Goal: Task Accomplishment & Management: Use online tool/utility

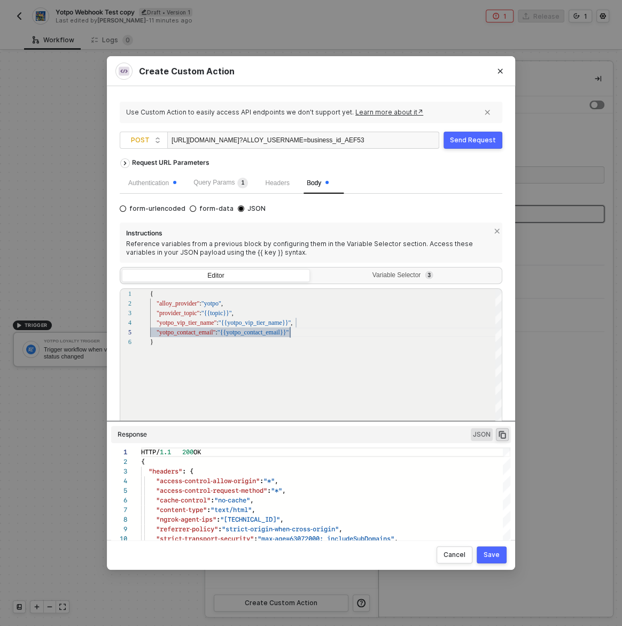
scroll to position [96, 0]
click at [251, 137] on div "https://28fdd6ae44c1.ngrok-free.app/alloy/incoming ?ALLOY_USERNAME=business_id_…" at bounding box center [268, 140] width 192 height 17
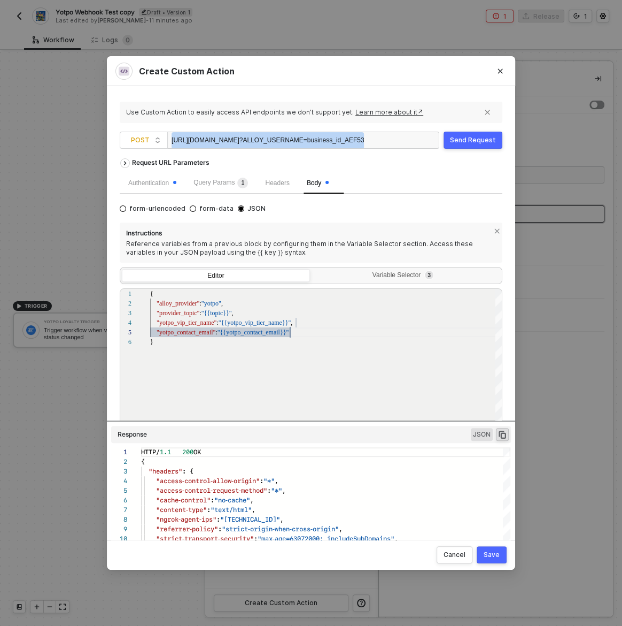
click at [251, 137] on div "https://28fdd6ae44c1.ngrok-free.app/alloy/incoming ?ALLOY_USERNAME=business_id_…" at bounding box center [268, 140] width 192 height 17
copy div "https://28fdd6ae44c1.ngrok-free.app/alloy/incoming ?ALLOY_USERNAME=business_id_…"
click at [275, 134] on div "https://28fdd6ae44c1.ngrok-free.app/alloy/incoming ?ALLOY_USERNAME=business_id_…" at bounding box center [268, 140] width 192 height 17
click at [281, 140] on div "https://28fdd6ae44c1.ngrok-free.app/alloy/incoming ?ALLOY_USERNAME=business_id_…" at bounding box center [268, 140] width 192 height 17
drag, startPoint x: 281, startPoint y: 140, endPoint x: 151, endPoint y: 141, distance: 129.4
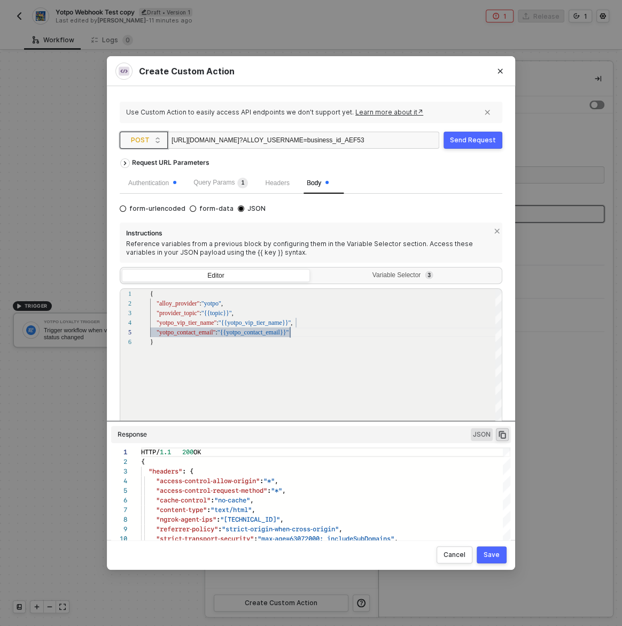
click at [151, 141] on span "POST https://28fdd6ae44c1.ngrok-free.app/alloy/incoming ?ALLOY_USERNAME=busines…" at bounding box center [282, 140] width 324 height 17
copy div "https://28fdd6ae44c1.ngrok-free.app"
click at [213, 186] on div "Query Params 1" at bounding box center [221, 183] width 55 height 11
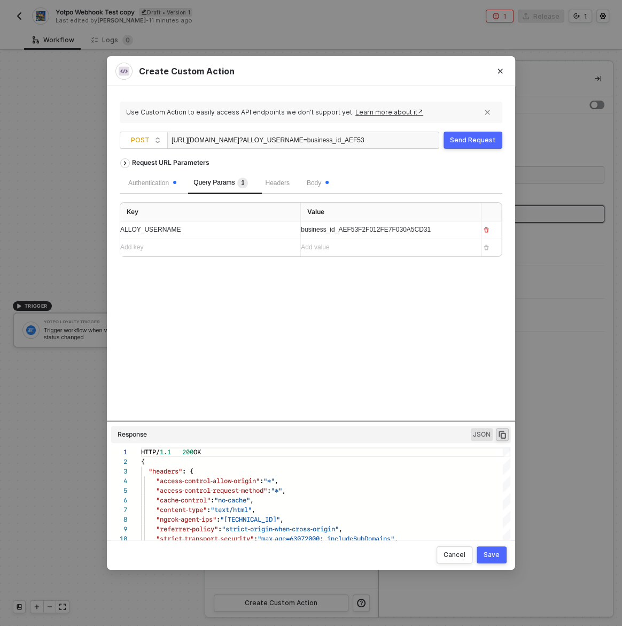
click at [222, 229] on div "ALLOY_USERNAME" at bounding box center [206, 230] width 172 height 10
copy span "ALLOY_USERNAME"
click at [349, 228] on span "business_id_AEF53F2F012FE7F030A5CD31" at bounding box center [366, 229] width 130 height 7
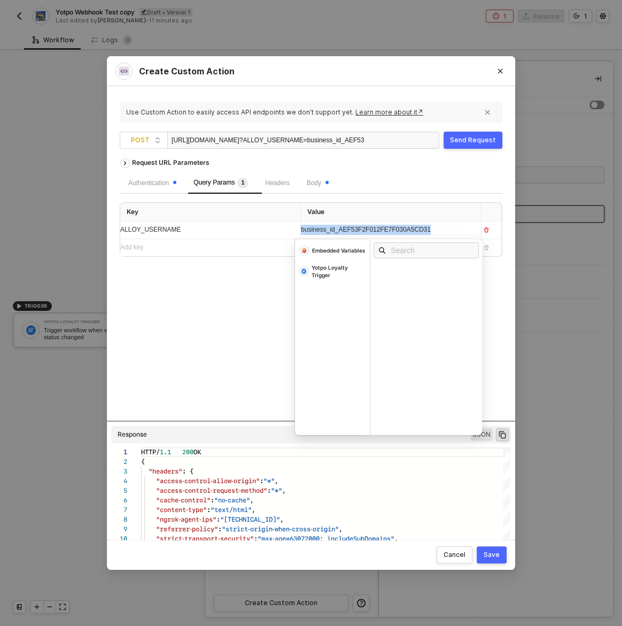
click at [349, 228] on span "business_id_AEF53F2F012FE7F030A5CD31" at bounding box center [366, 229] width 130 height 7
copy span "business_id_AEF53F2F012FE7F030A5CD31"
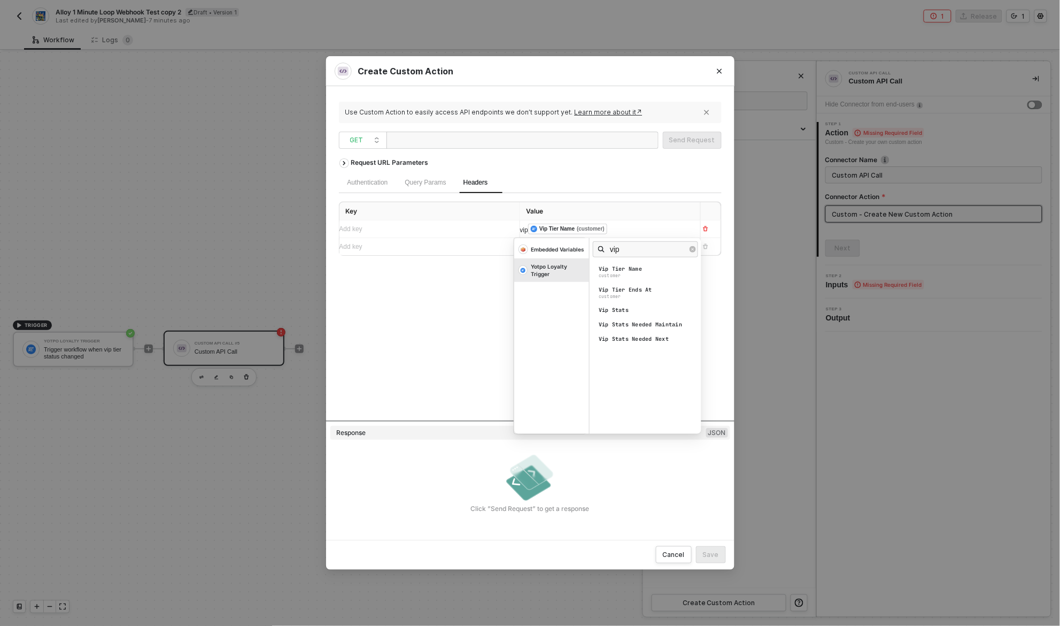
scroll to position [19, 0]
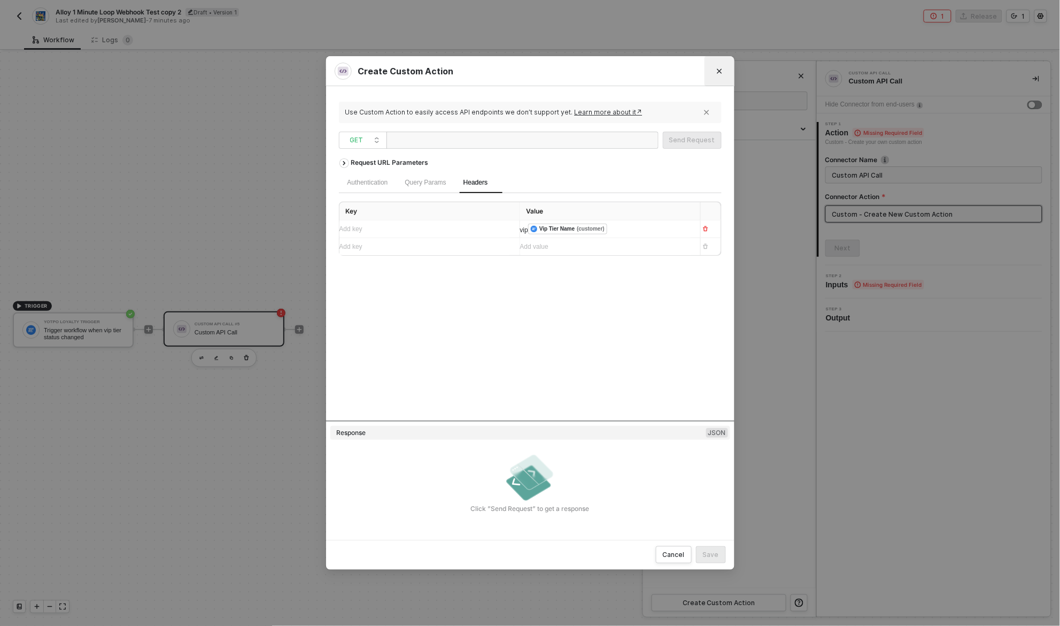
click at [717, 73] on icon "Close" at bounding box center [720, 71] width 6 height 6
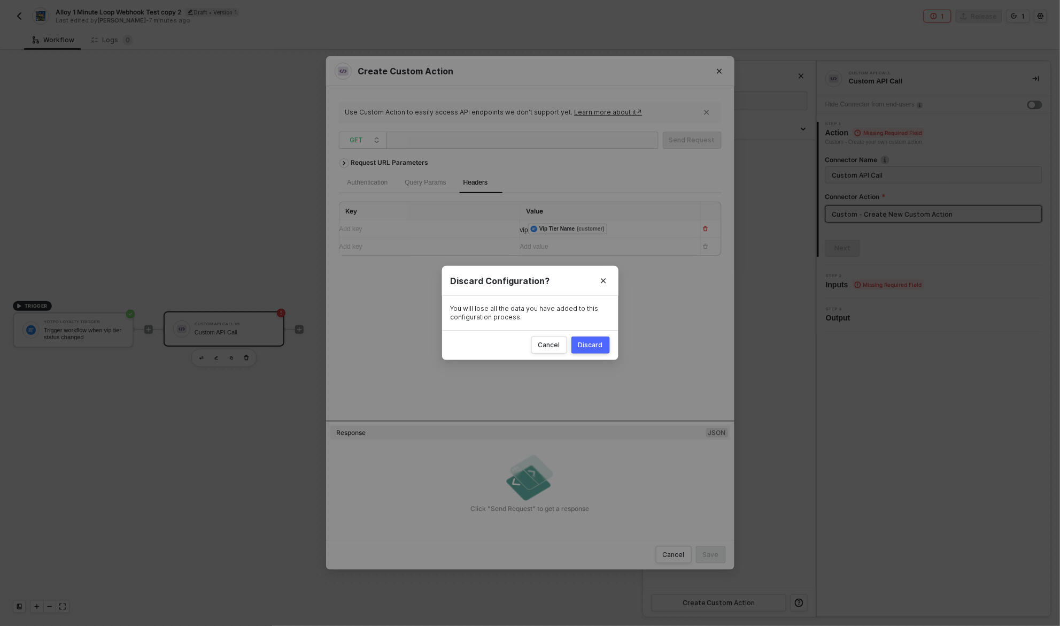
click at [593, 343] on div "Discard" at bounding box center [591, 345] width 25 height 9
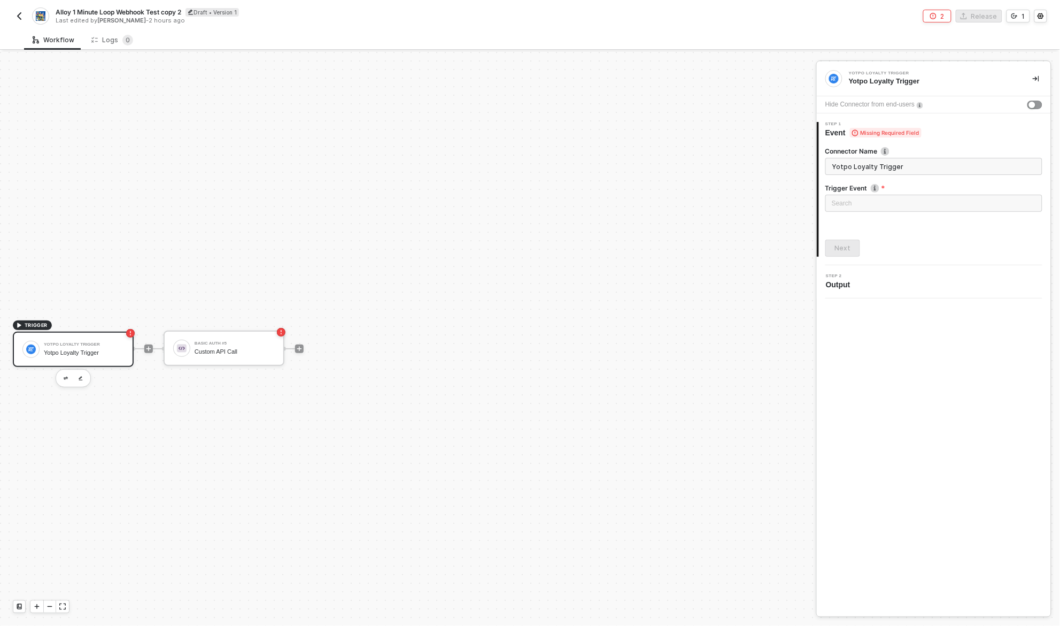
scroll to position [20, 0]
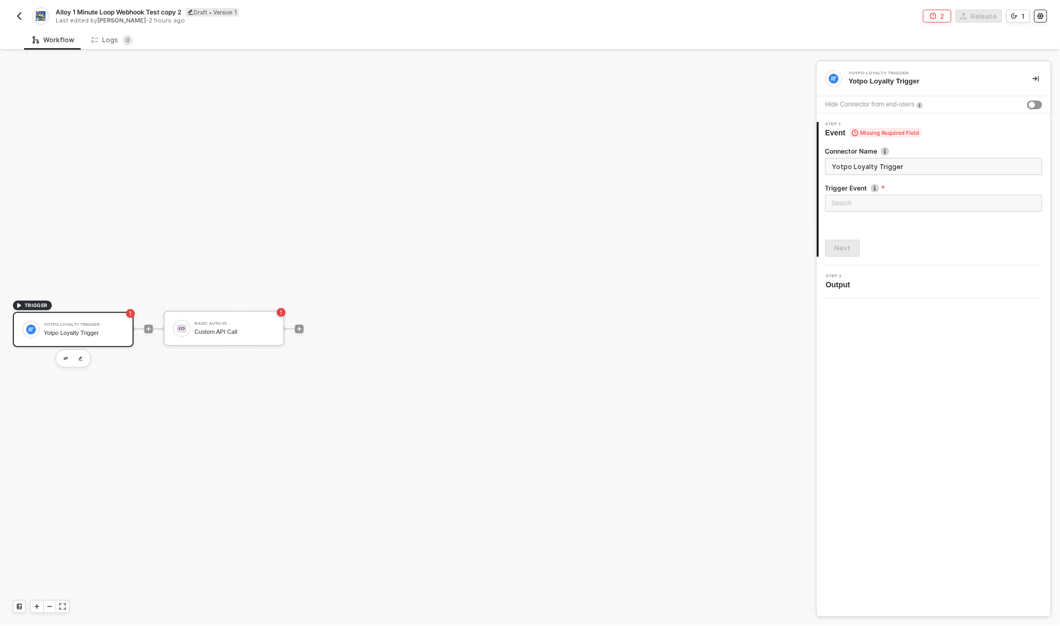
click at [1040, 17] on icon "icon-settings" at bounding box center [1041, 16] width 6 height 6
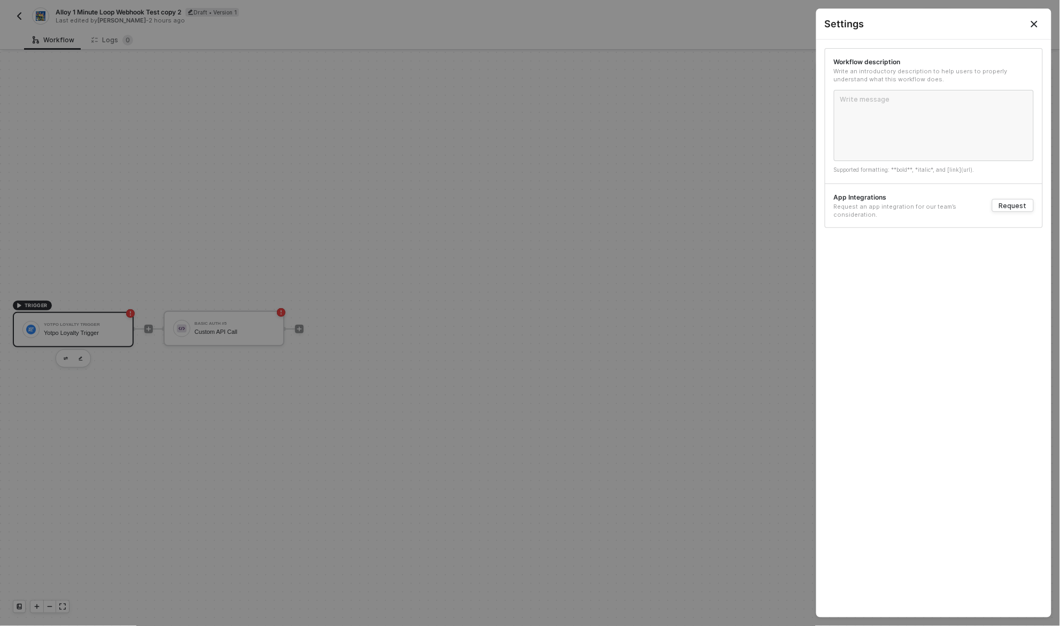
click at [1040, 18] on button "Close" at bounding box center [1034, 24] width 13 height 13
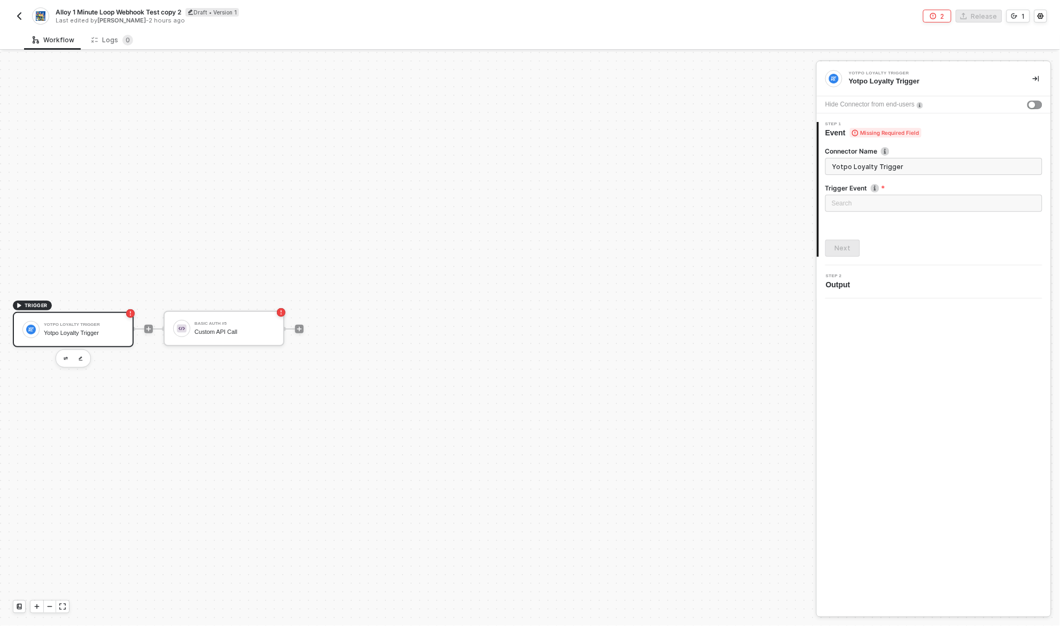
click at [942, 16] on button "2" at bounding box center [937, 16] width 28 height 13
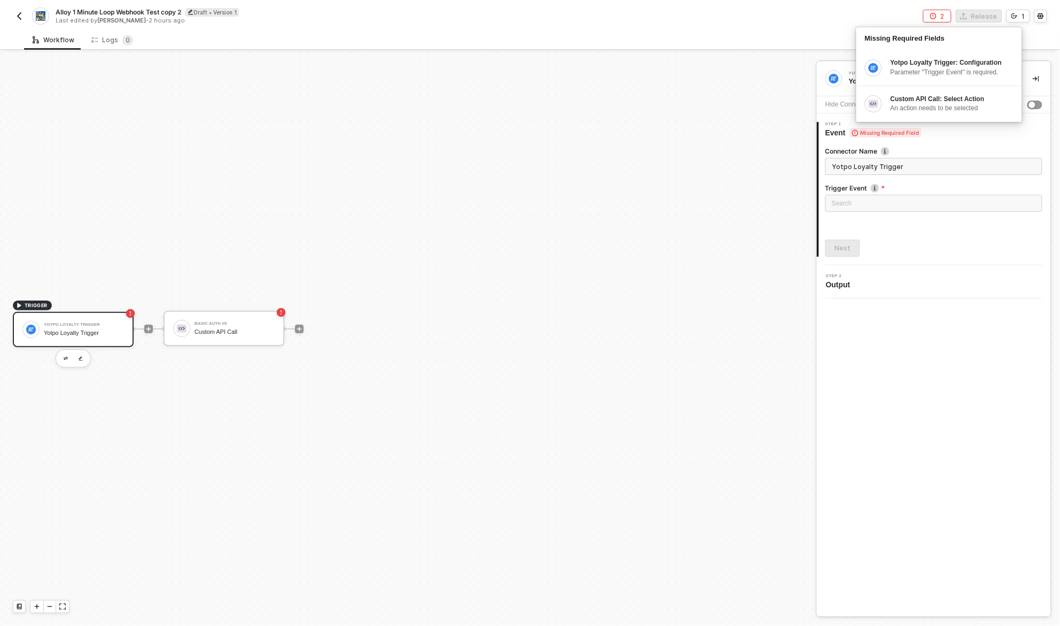
click at [942, 16] on button "2" at bounding box center [937, 16] width 28 height 13
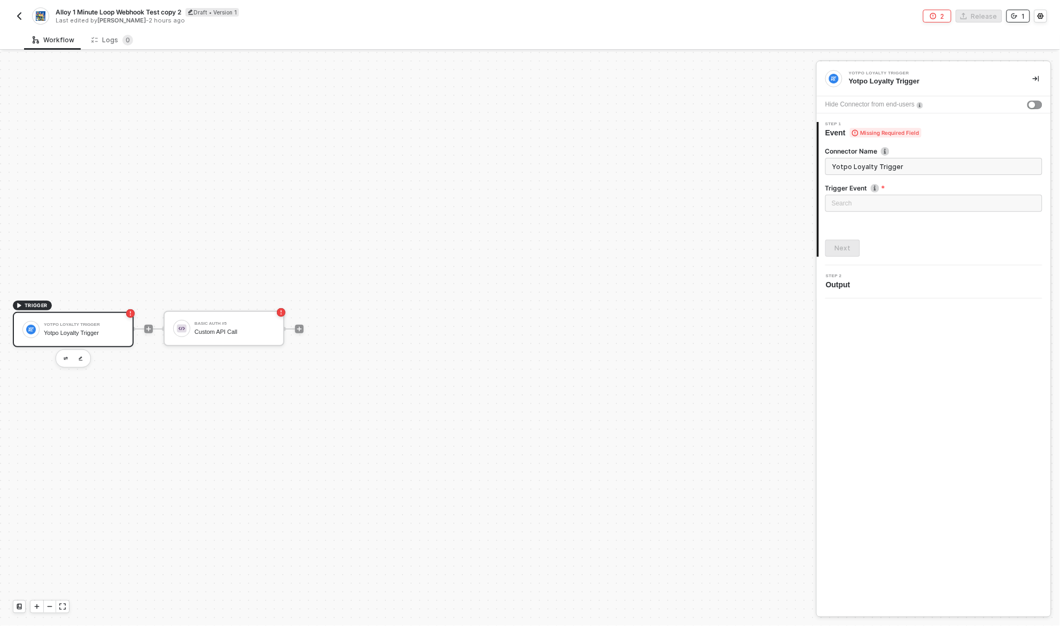
click at [1022, 13] on div "1" at bounding box center [1023, 16] width 3 height 9
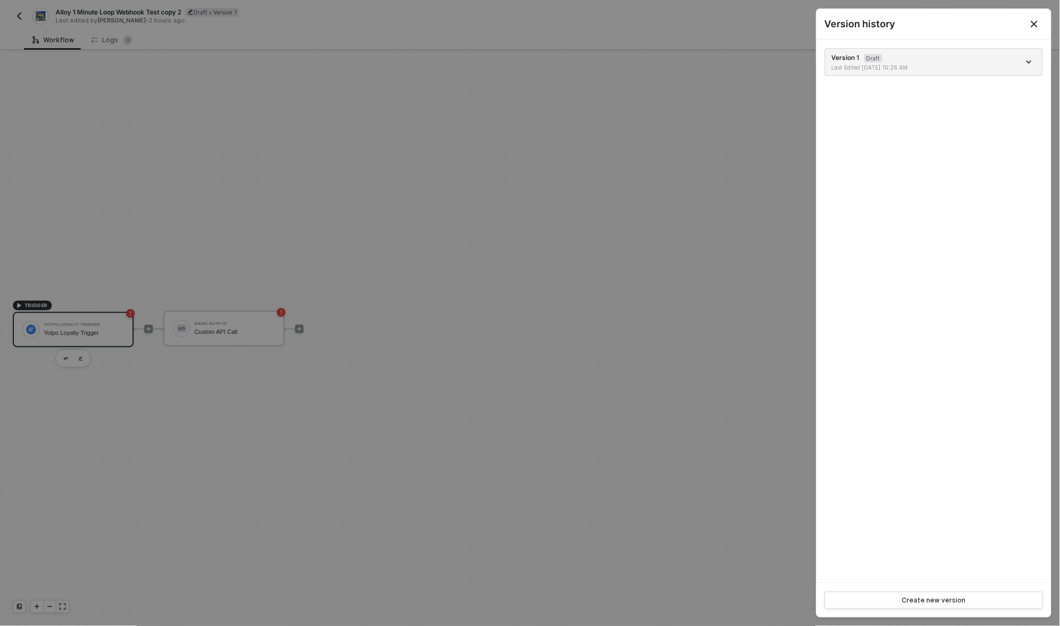
click at [560, 83] on div at bounding box center [530, 313] width 1060 height 626
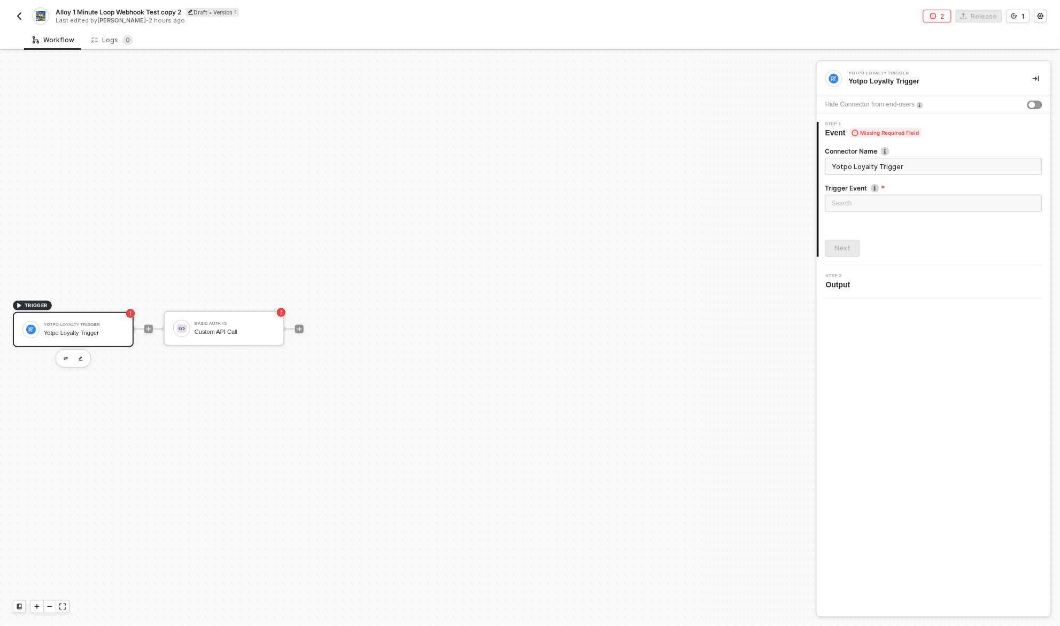
click at [17, 17] on img "button" at bounding box center [19, 16] width 9 height 9
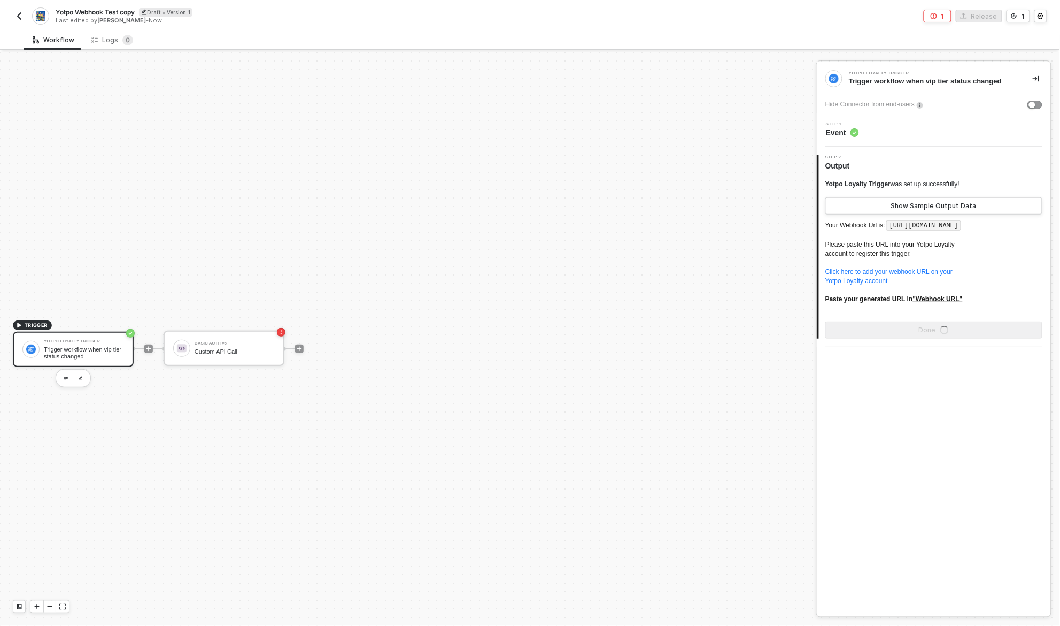
scroll to position [20, 0]
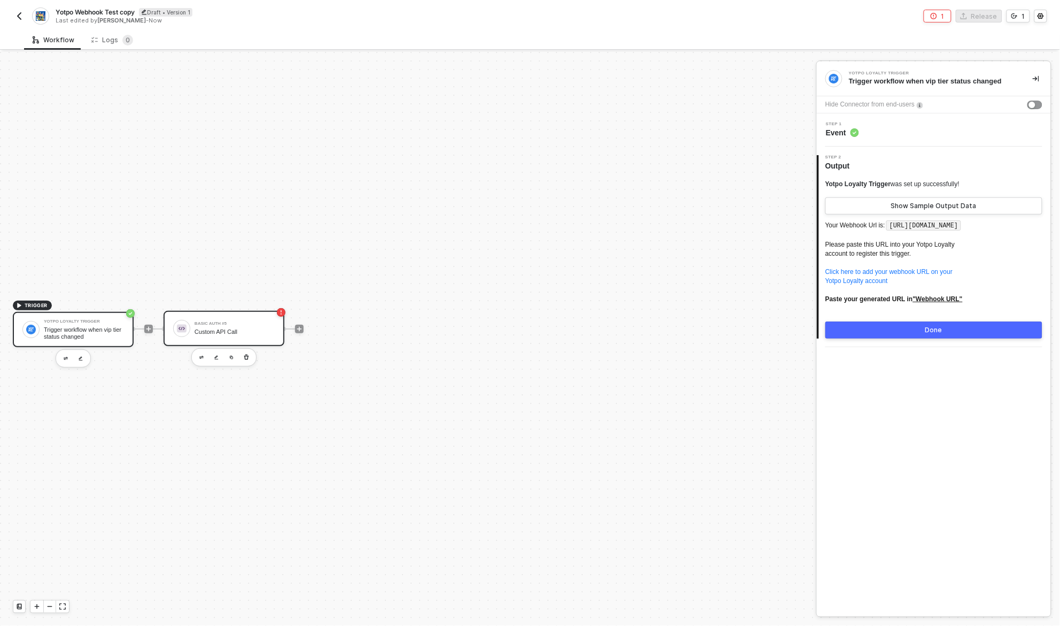
click at [253, 335] on div "Basic Auth #5 Custom API Call" at bounding box center [235, 328] width 80 height 20
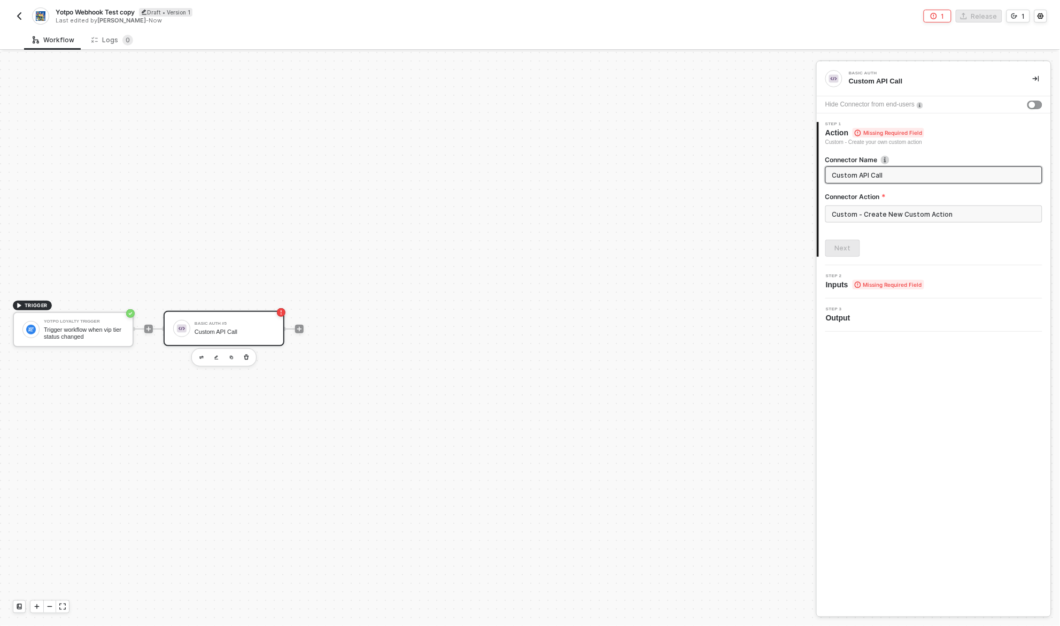
click at [937, 352] on div "Basic Auth Custom API Call Hide Connector from end-users 1 Step 1 Action Missin…" at bounding box center [934, 338] width 234 height 554
click at [945, 341] on div "Basic Auth Custom API Call Hide Connector from end-users 1 Step 1 Action Missin…" at bounding box center [934, 338] width 234 height 554
click at [882, 215] on input "Custom - Create New Custom Action" at bounding box center [934, 213] width 217 height 17
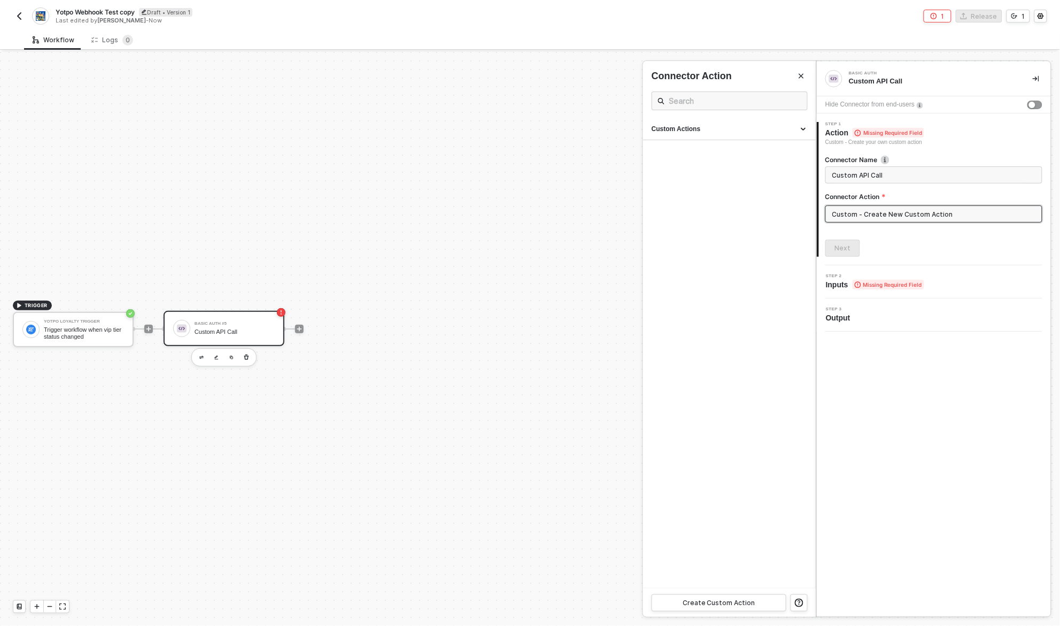
click at [19, 14] on img "button" at bounding box center [19, 16] width 9 height 9
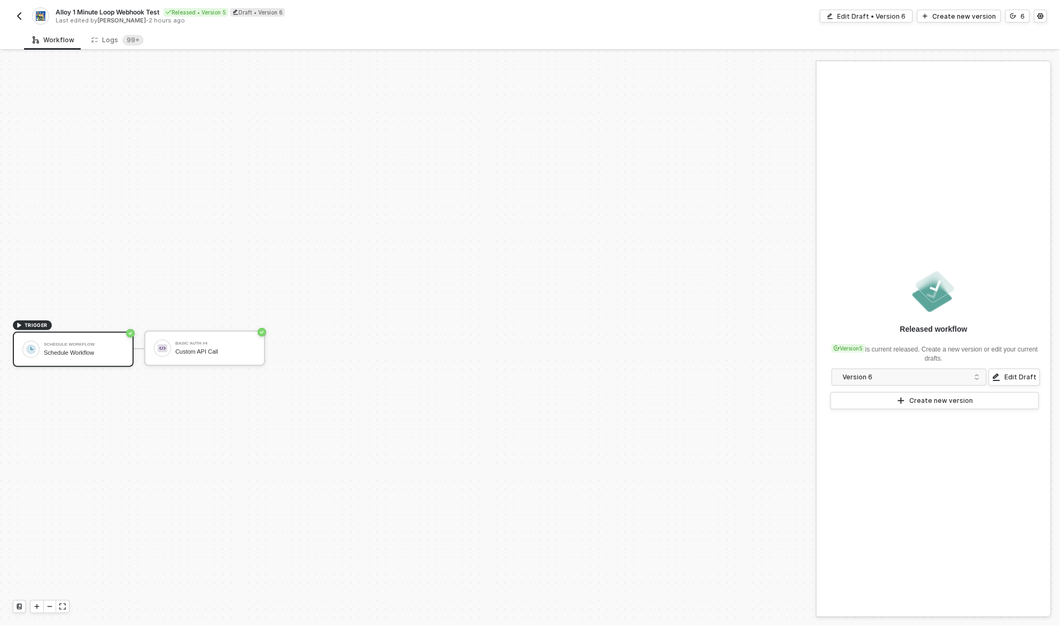
scroll to position [20, 0]
click at [87, 325] on div "Schedule Workflow" at bounding box center [84, 324] width 80 height 4
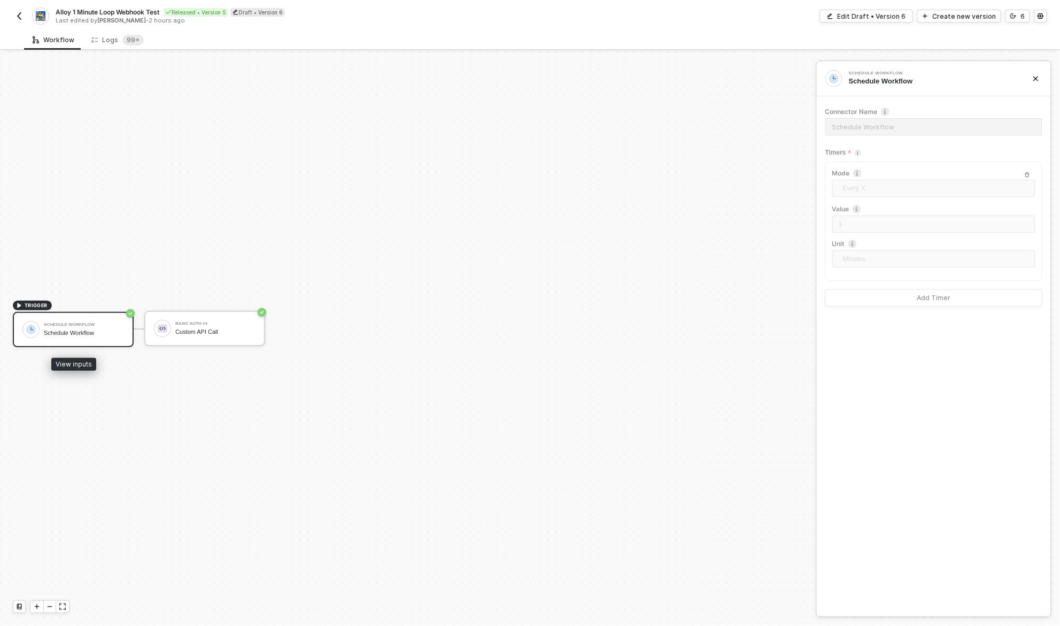
click at [87, 325] on div "Schedule Workflow" at bounding box center [84, 324] width 80 height 4
click at [199, 321] on div "Basic Auth #4" at bounding box center [215, 323] width 80 height 4
click at [91, 337] on div "Schedule Workflow Schedule Workflow" at bounding box center [84, 329] width 80 height 20
click at [198, 328] on div "Custom API Call" at bounding box center [215, 331] width 80 height 7
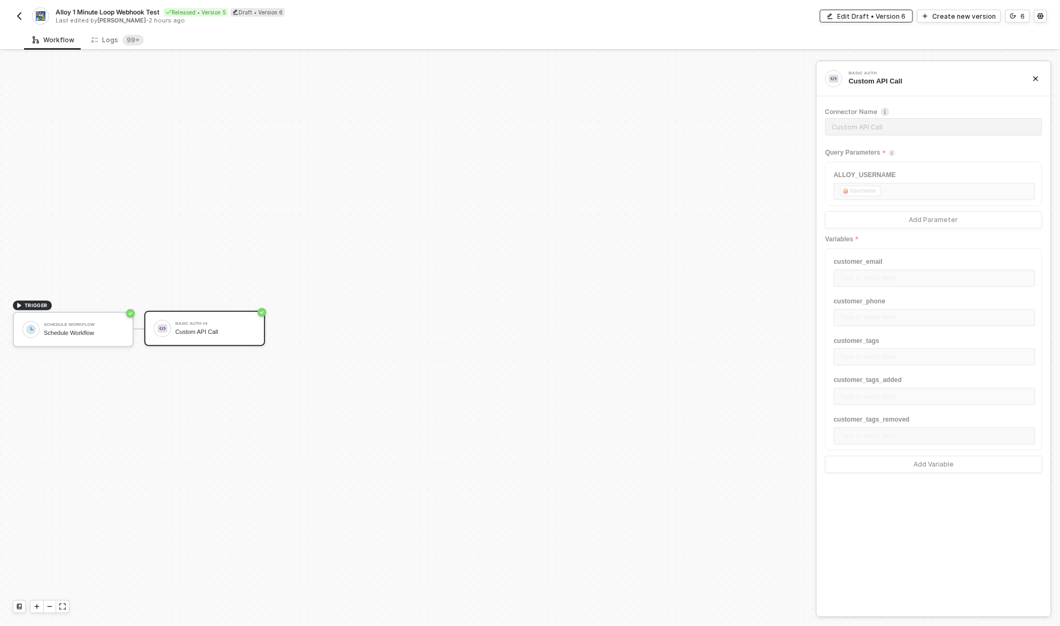
click at [858, 15] on div "Edit Draft • Version 6" at bounding box center [872, 16] width 68 height 9
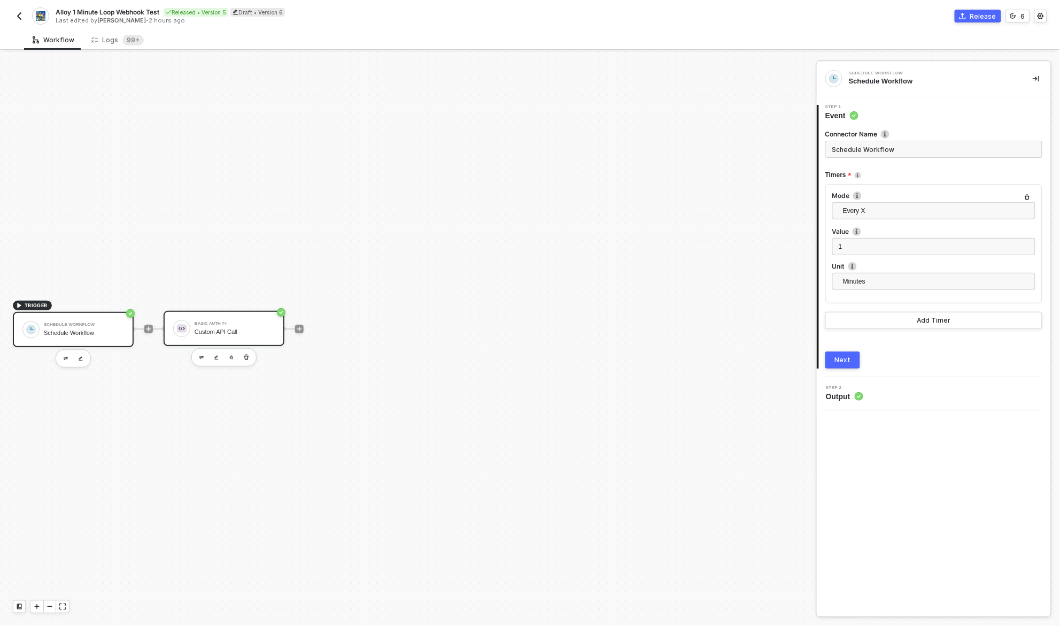
click at [238, 328] on div "Custom API Call" at bounding box center [235, 331] width 80 height 7
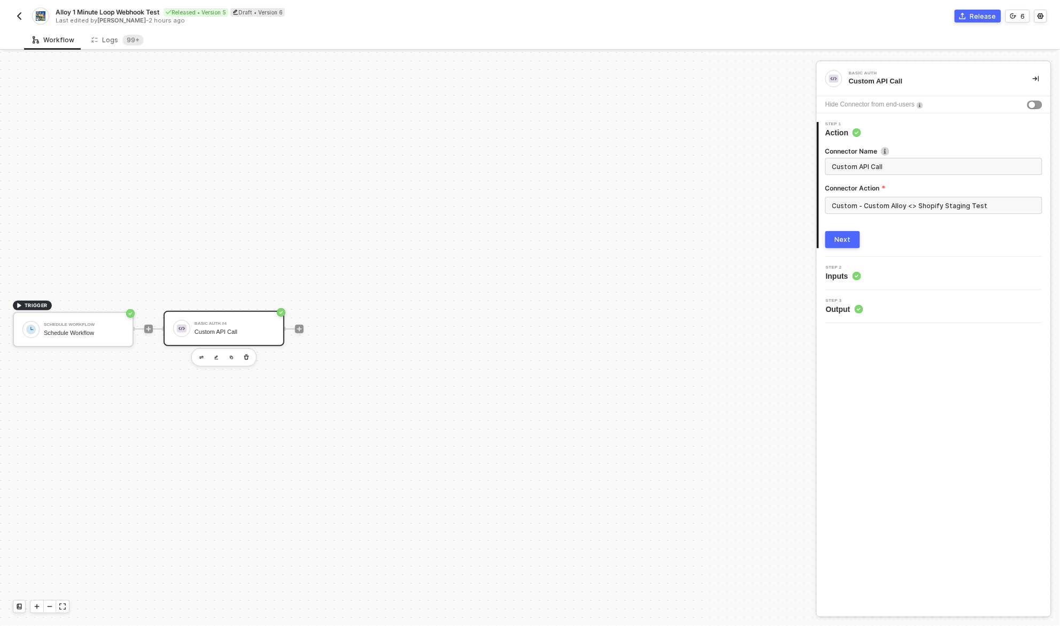
click at [879, 238] on div "Next" at bounding box center [934, 239] width 217 height 17
click at [837, 237] on div "Next" at bounding box center [843, 239] width 16 height 9
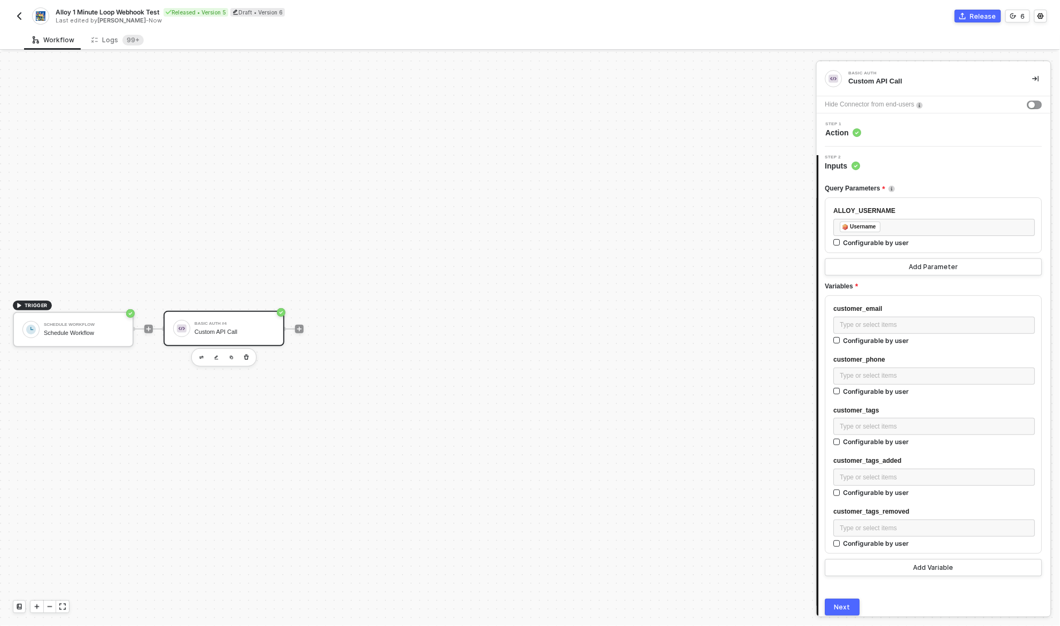
click at [920, 163] on div "Step 2 Inputs" at bounding box center [935, 163] width 232 height 16
click at [838, 161] on span "Inputs" at bounding box center [843, 165] width 35 height 11
click at [836, 129] on span "Action" at bounding box center [844, 132] width 36 height 11
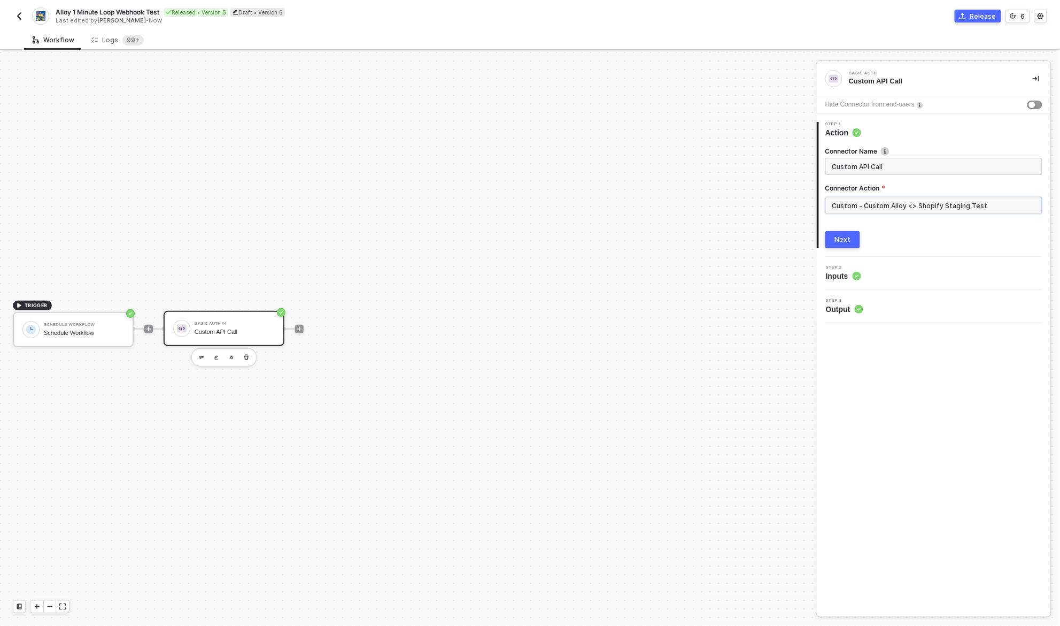
click at [887, 205] on input "Custom - Custom Alloy <> Shopify Staging Test" at bounding box center [934, 205] width 217 height 17
click at [764, 602] on button "Create Custom Action" at bounding box center [719, 602] width 135 height 17
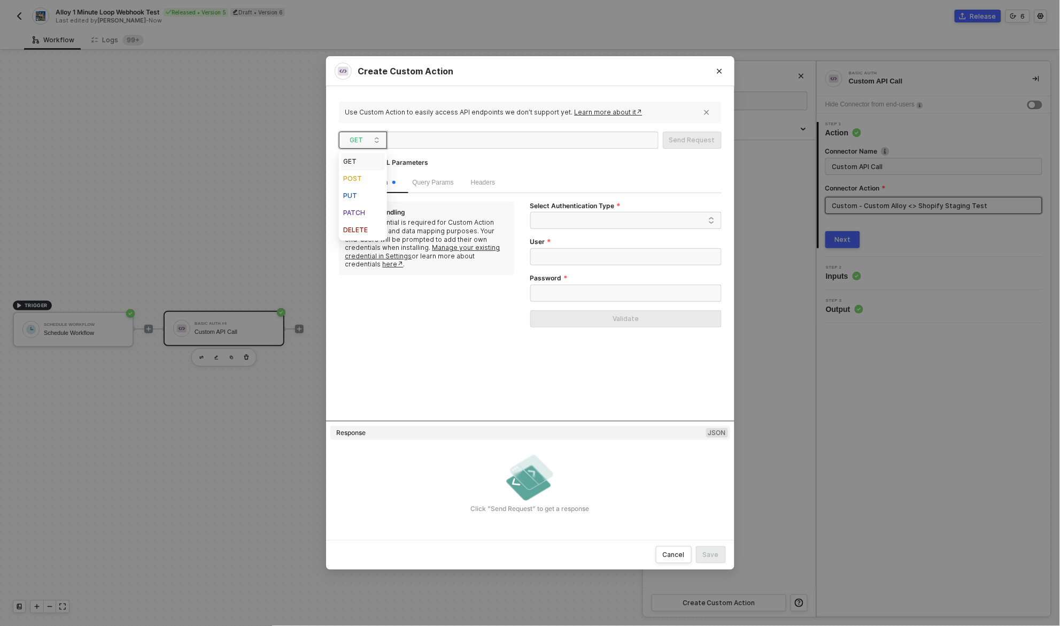
click at [384, 136] on div "GET" at bounding box center [363, 140] width 48 height 17
click at [359, 176] on div "POST" at bounding box center [363, 178] width 40 height 13
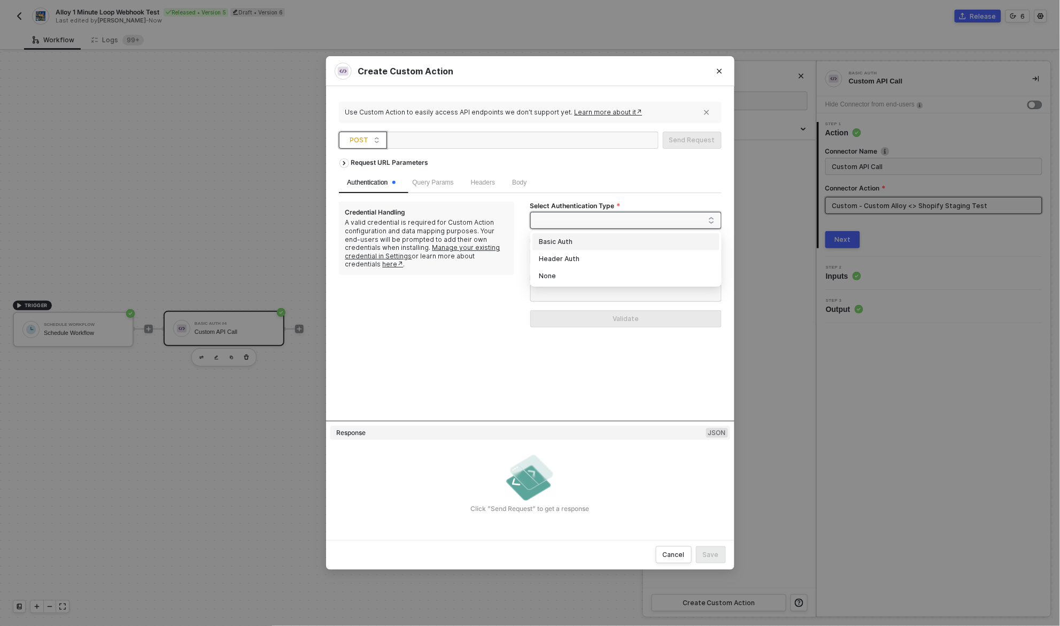
click at [587, 215] on span at bounding box center [628, 220] width 173 height 16
click at [584, 259] on div "Header Auth" at bounding box center [626, 259] width 174 height 12
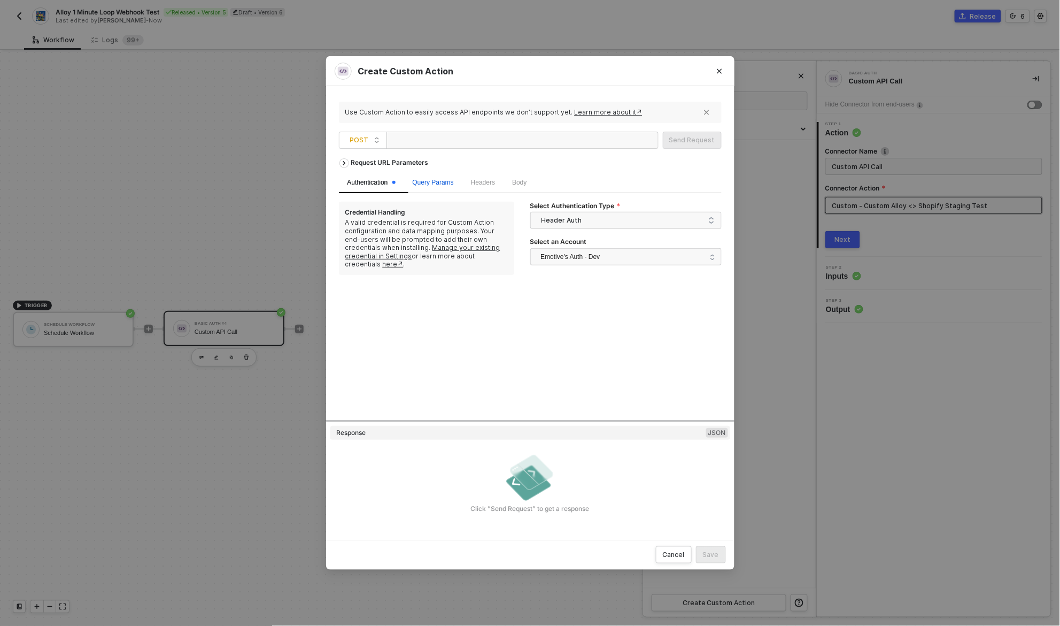
click at [440, 184] on span "Query Params" at bounding box center [433, 182] width 41 height 7
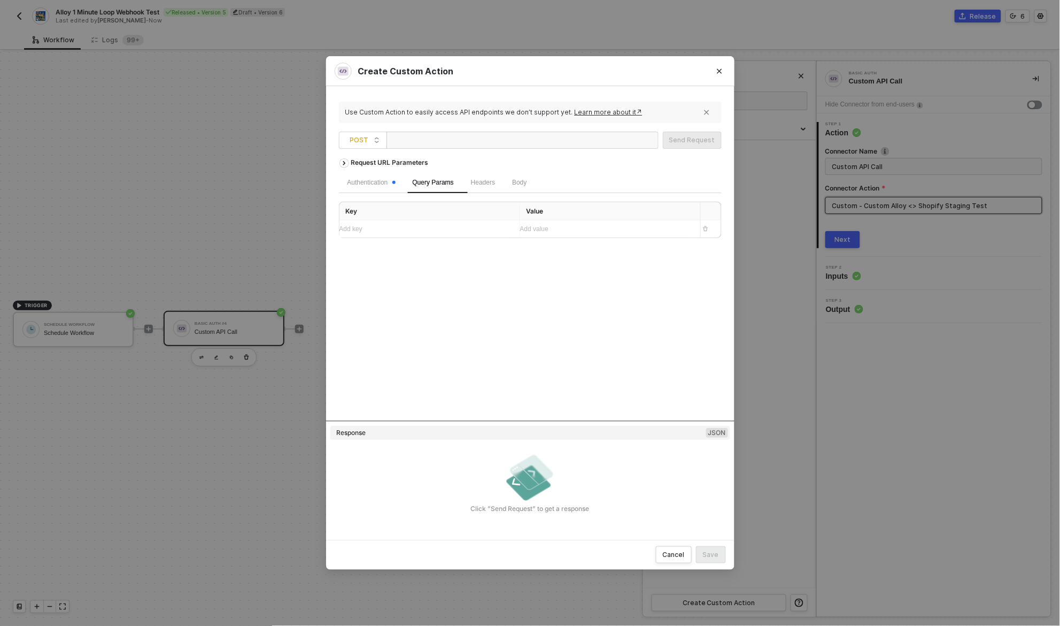
click at [535, 183] on div "Body" at bounding box center [520, 182] width 32 height 21
click at [487, 187] on div "Headers" at bounding box center [483, 183] width 24 height 10
click at [443, 185] on span "Query Params" at bounding box center [433, 182] width 41 height 7
click at [443, 229] on div "Add key ﻿" at bounding box center [426, 229] width 172 height 10
click at [482, 141] on div at bounding box center [444, 140] width 107 height 17
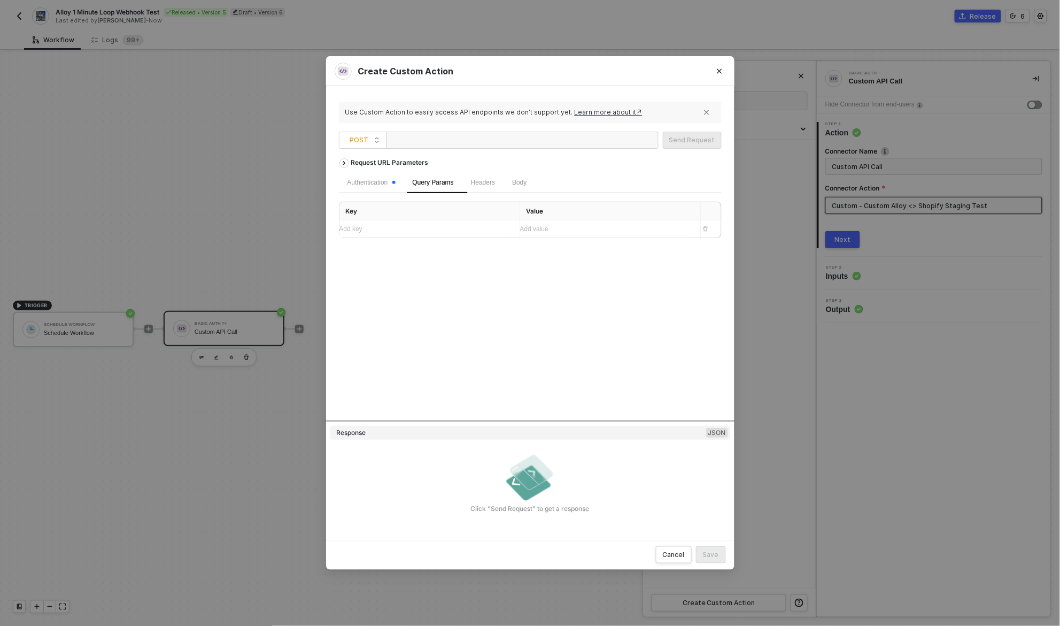
paste div
click at [498, 141] on div "[URL][DOMAIN_NAME]" at bounding box center [444, 140] width 107 height 17
drag, startPoint x: 500, startPoint y: 141, endPoint x: 420, endPoint y: 141, distance: 79.7
click at [420, 141] on div "[URL][DOMAIN_NAME]" at bounding box center [444, 140] width 107 height 17
click at [421, 141] on div "[URL][DOMAIN_NAME]" at bounding box center [444, 140] width 107 height 17
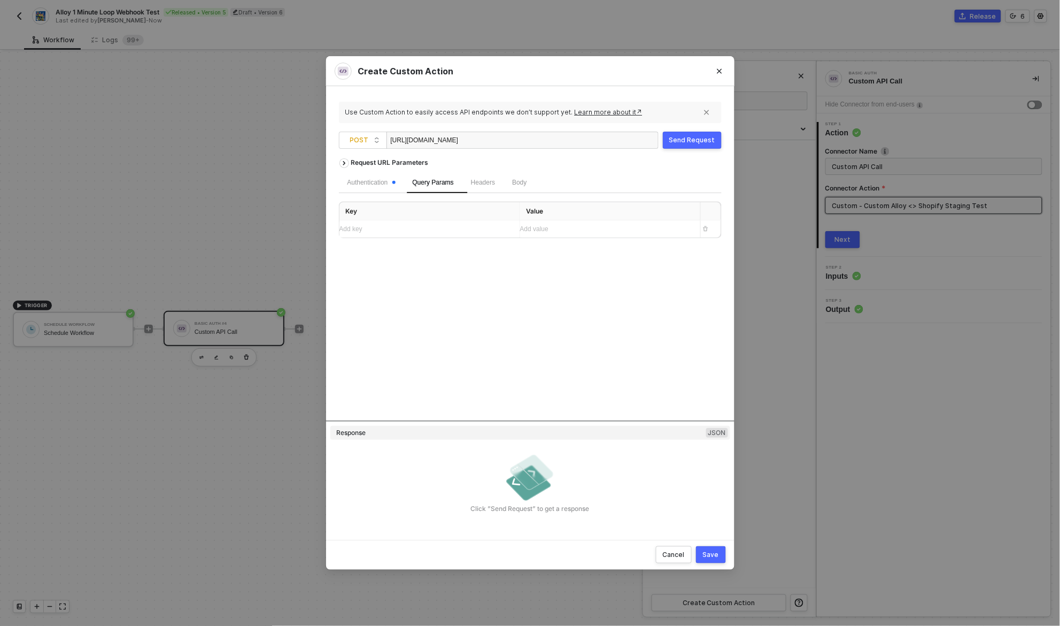
click at [421, 141] on div "[URL][DOMAIN_NAME]" at bounding box center [444, 140] width 107 height 17
copy div "28fdd6ae44c1"
click at [581, 138] on div "[URL][DOMAIN_NAME]" at bounding box center [523, 140] width 272 height 17
click at [498, 139] on div "[URL][DOMAIN_NAME]" at bounding box center [444, 140] width 107 height 17
drag, startPoint x: 499, startPoint y: 139, endPoint x: 435, endPoint y: 141, distance: 64.2
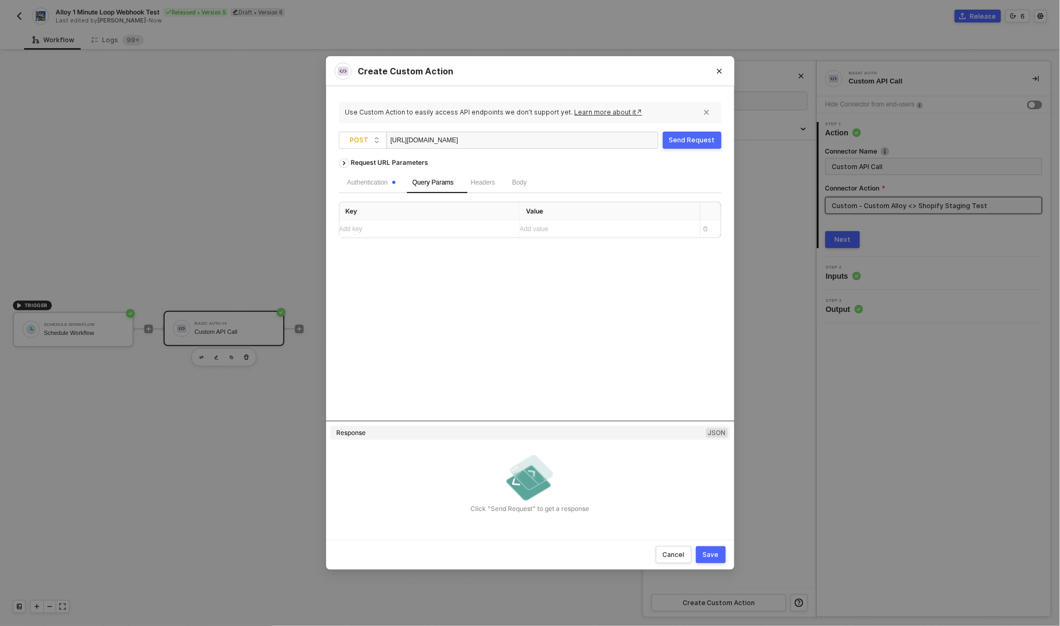
click at [435, 141] on div "[URL][DOMAIN_NAME]" at bounding box center [444, 140] width 107 height 17
click at [498, 138] on div "[URL][DOMAIN_NAME]" at bounding box center [444, 140] width 107 height 17
click at [589, 151] on div "Use Custom Action to easily access API endpoints we don’t support yet. Learn mo…" at bounding box center [530, 313] width 383 height 428
click at [638, 159] on div "Request URL Parameters" at bounding box center [530, 162] width 383 height 19
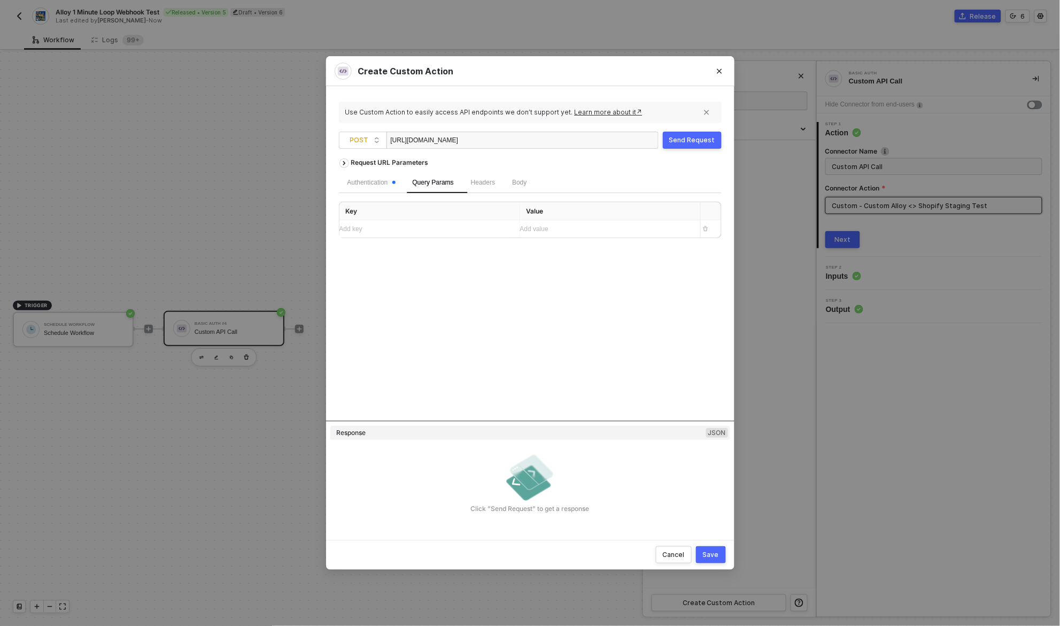
click at [459, 138] on div "[URL][DOMAIN_NAME]" at bounding box center [444, 140] width 107 height 17
click at [489, 139] on div "[URL][DOMAIN_NAME]" at bounding box center [444, 140] width 107 height 17
click at [504, 264] on div "Request URL Parameters Authentication Query Params Headers Body Key Value Add k…" at bounding box center [530, 286] width 383 height 267
click at [418, 231] on div "Add key ﻿" at bounding box center [420, 229] width 161 height 10
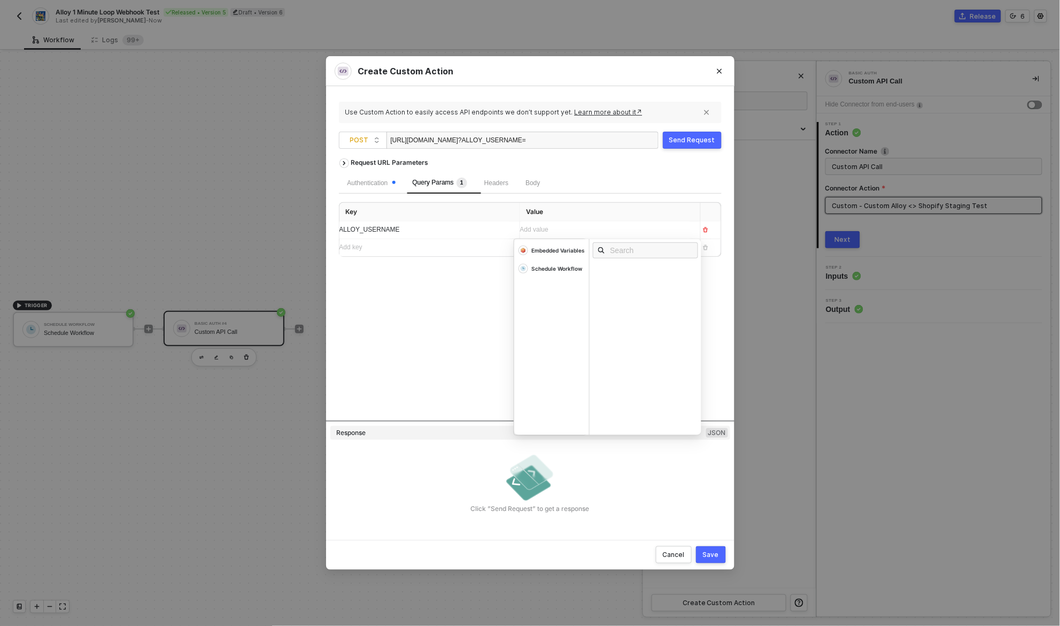
click at [585, 229] on div "Add value ﻿" at bounding box center [600, 230] width 161 height 10
click at [682, 139] on div "Send Request" at bounding box center [692, 140] width 46 height 9
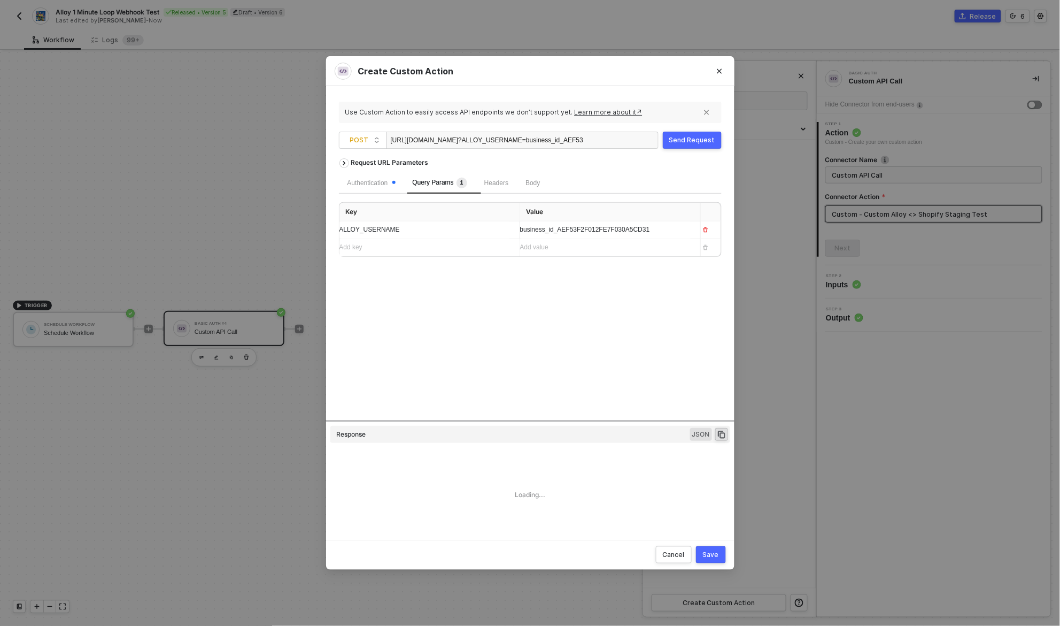
type textarea "HTTP/1.1 500 Internal Server Error { "data": "{\"message\":\"Request failed wit…"
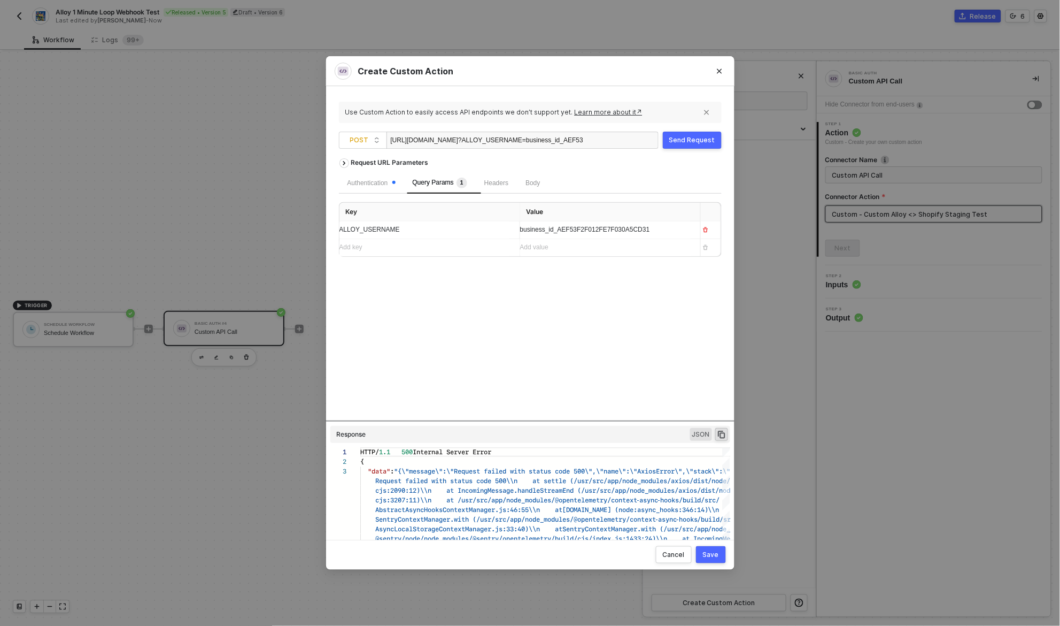
click at [692, 140] on div "Send Request" at bounding box center [692, 140] width 46 height 9
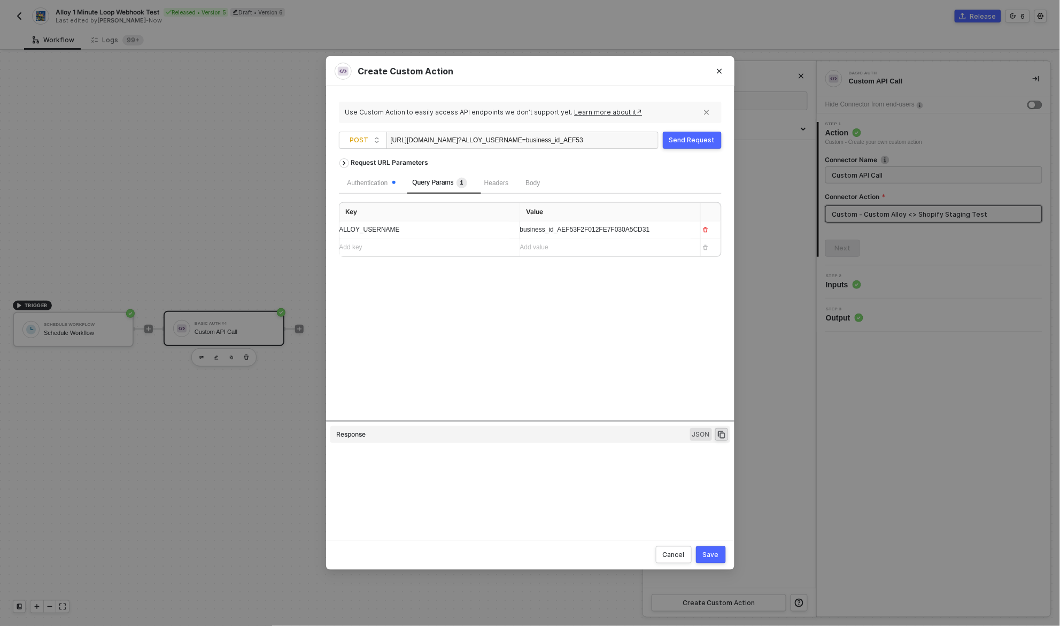
type textarea "HTTP/1.1 401 Unauthorized { "data": "{\"message\":\"Request failed with status …"
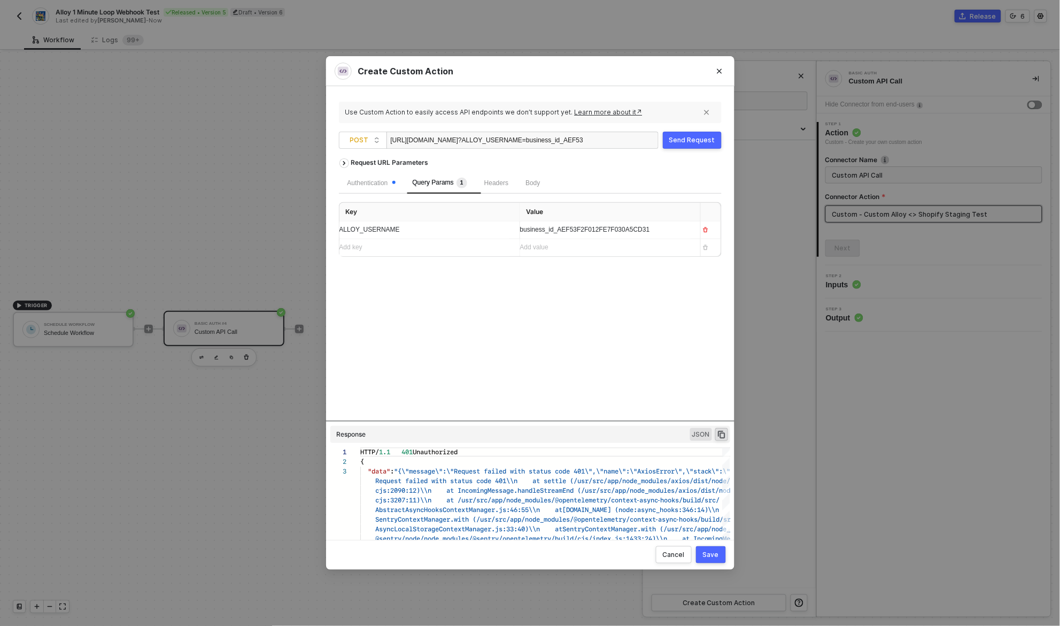
click at [648, 154] on div "Request URL Parameters" at bounding box center [530, 162] width 383 height 19
click at [694, 141] on div "Send Request" at bounding box center [692, 140] width 46 height 9
click at [699, 140] on div "Send Request" at bounding box center [692, 140] width 46 height 9
click at [376, 187] on div "Authentication" at bounding box center [372, 183] width 48 height 10
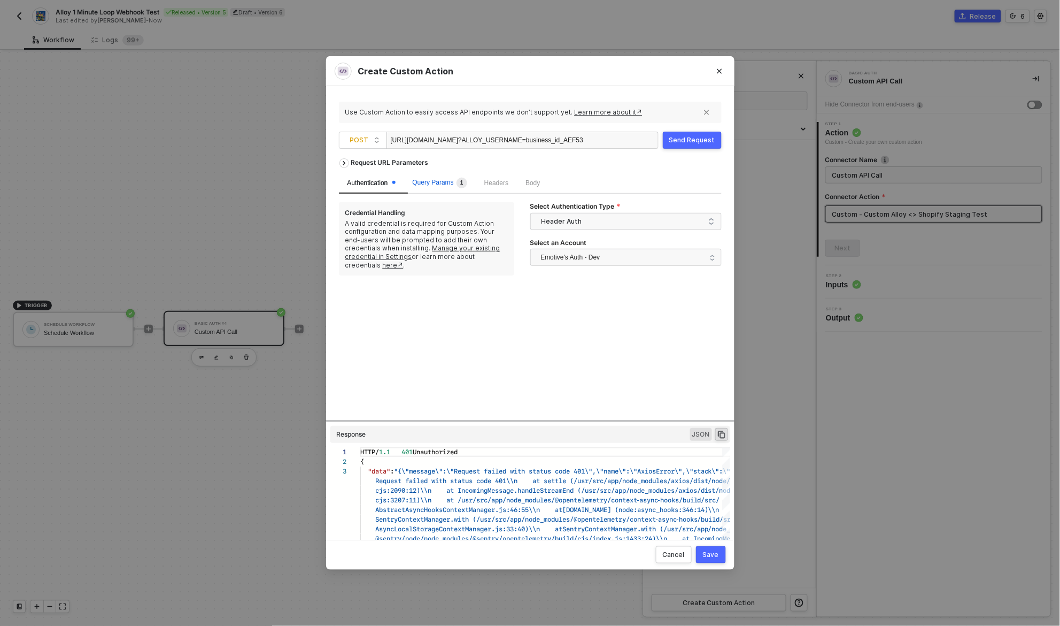
click at [456, 187] on div "Query Params 1" at bounding box center [440, 183] width 55 height 11
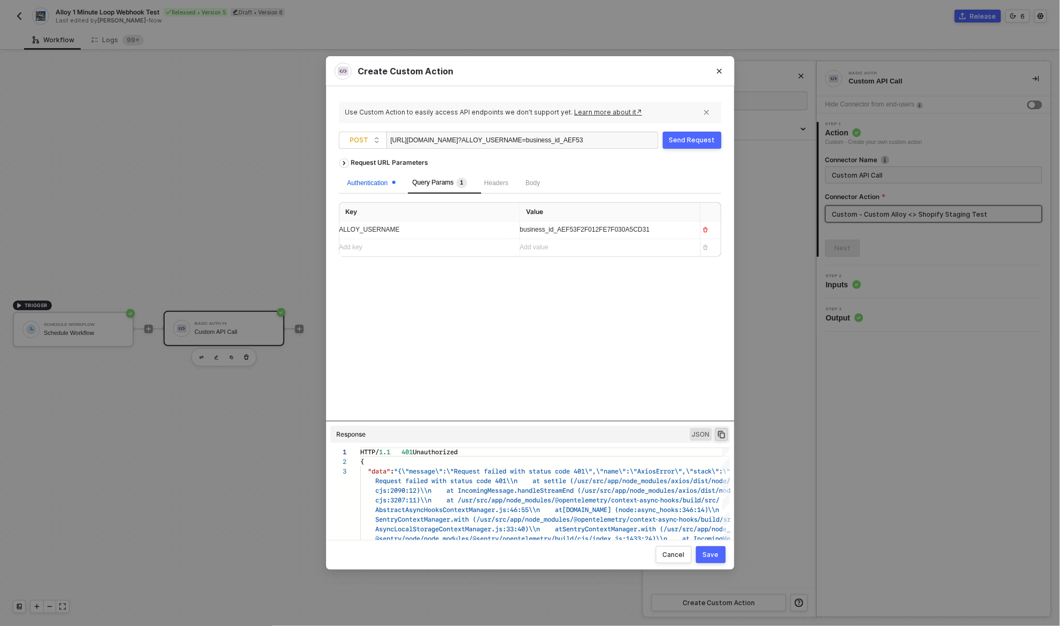
click at [380, 180] on div "Authentication" at bounding box center [372, 183] width 48 height 10
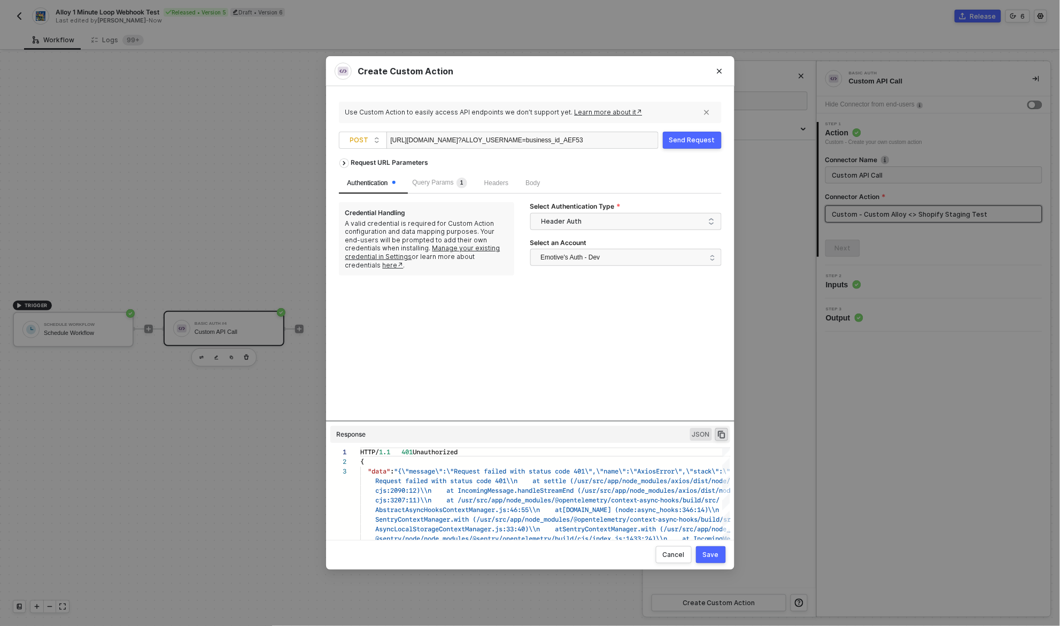
click at [700, 137] on div "Send Request" at bounding box center [692, 140] width 46 height 9
click at [696, 138] on div "Send Request" at bounding box center [692, 140] width 46 height 9
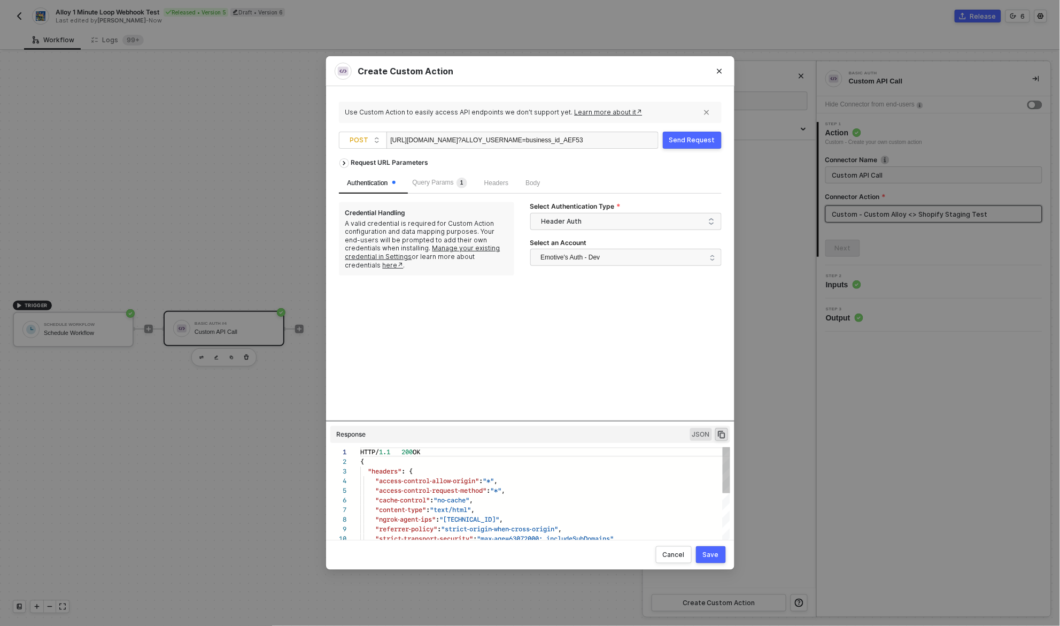
scroll to position [96, 0]
click at [700, 136] on div "Send Request" at bounding box center [692, 140] width 46 height 9
